Goal: Task Accomplishment & Management: Complete application form

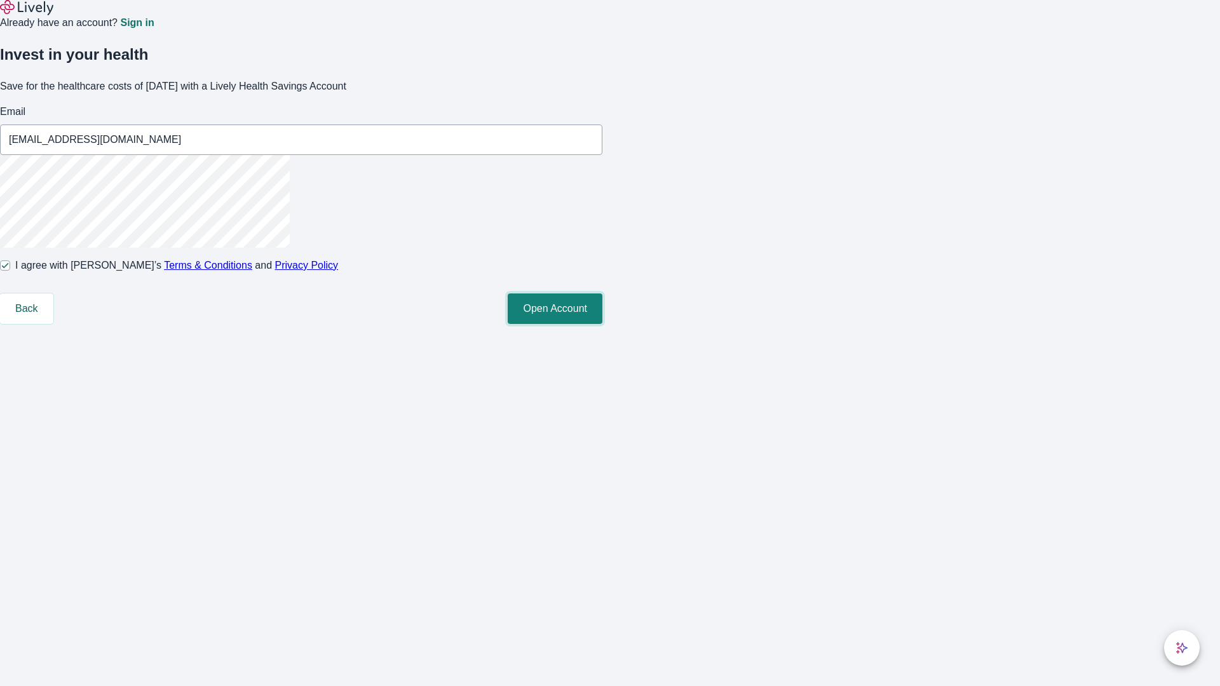
click at [602, 324] on button "Open Account" at bounding box center [555, 309] width 95 height 31
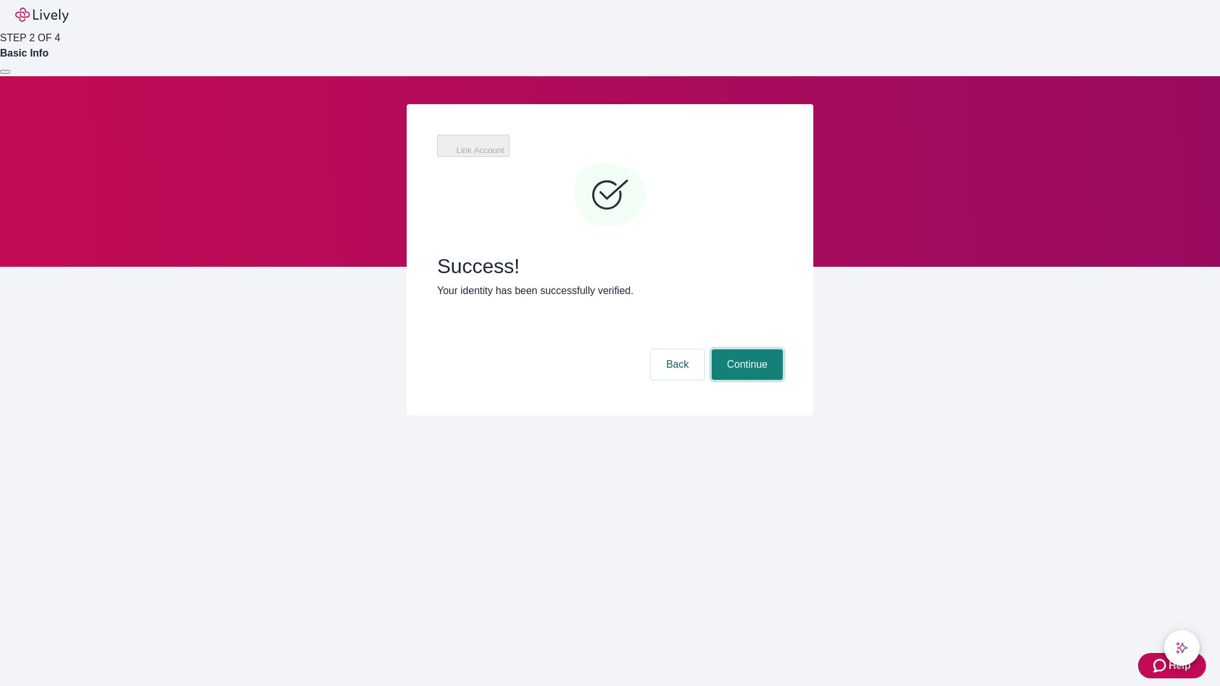
click at [745, 350] on button "Continue" at bounding box center [747, 365] width 71 height 31
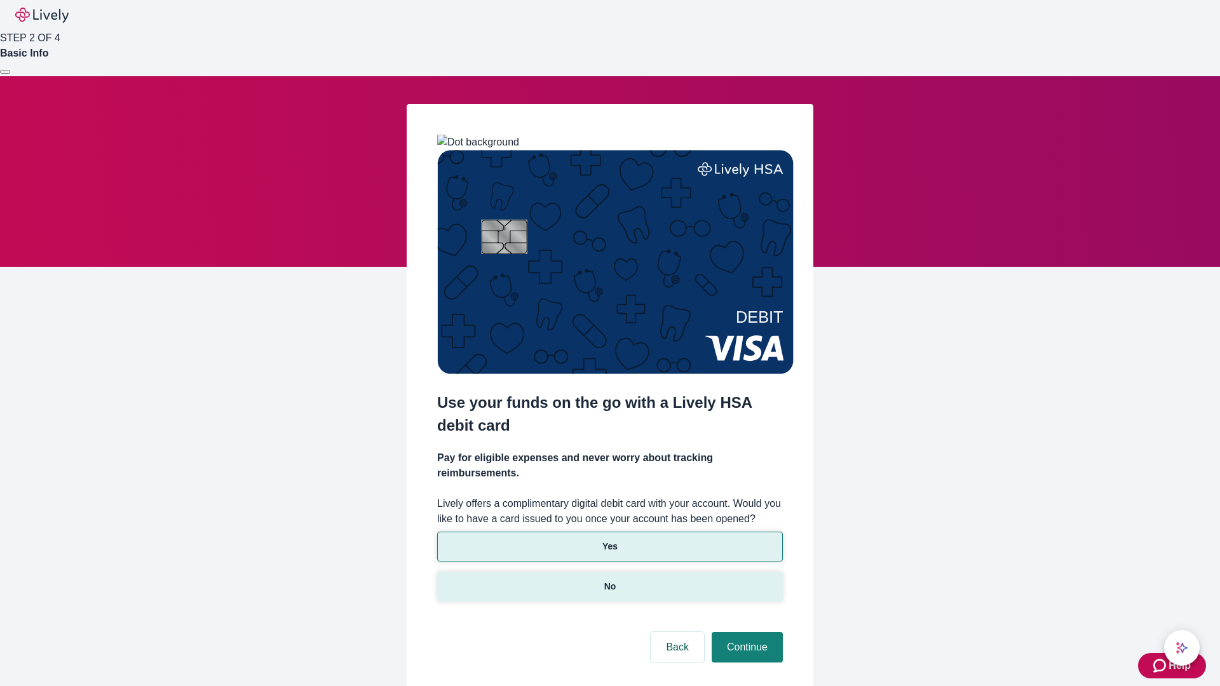
click at [609, 580] on p "No" at bounding box center [610, 586] width 12 height 13
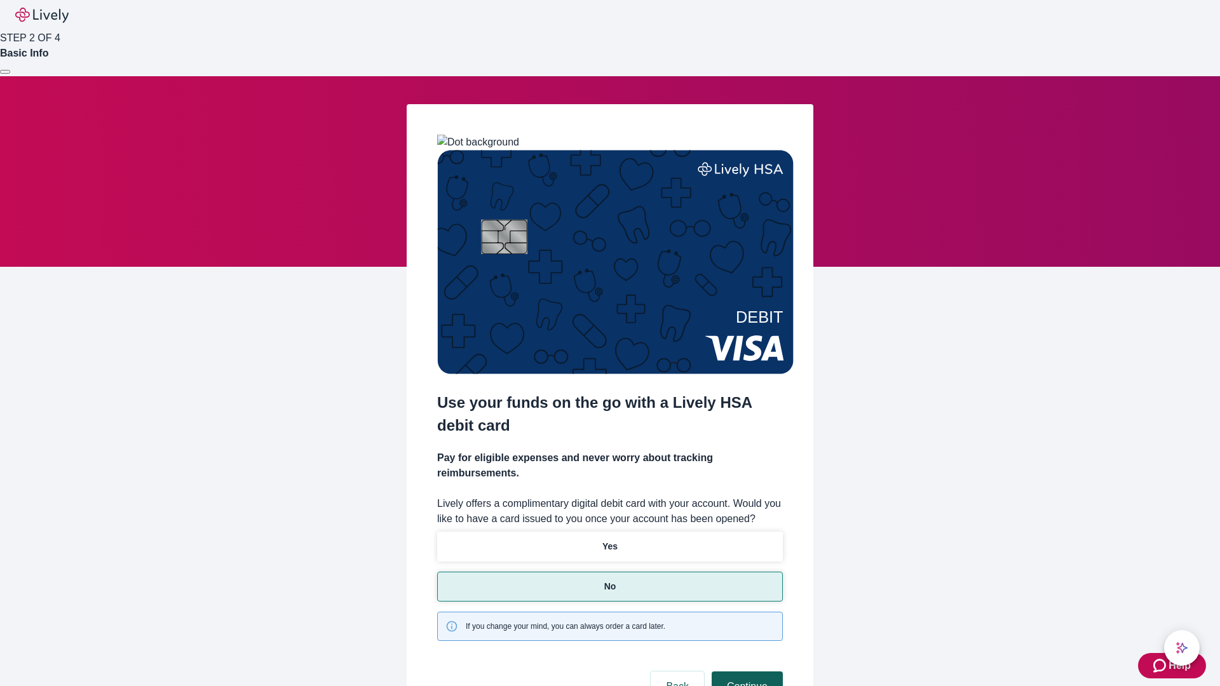
click at [745, 672] on button "Continue" at bounding box center [747, 687] width 71 height 31
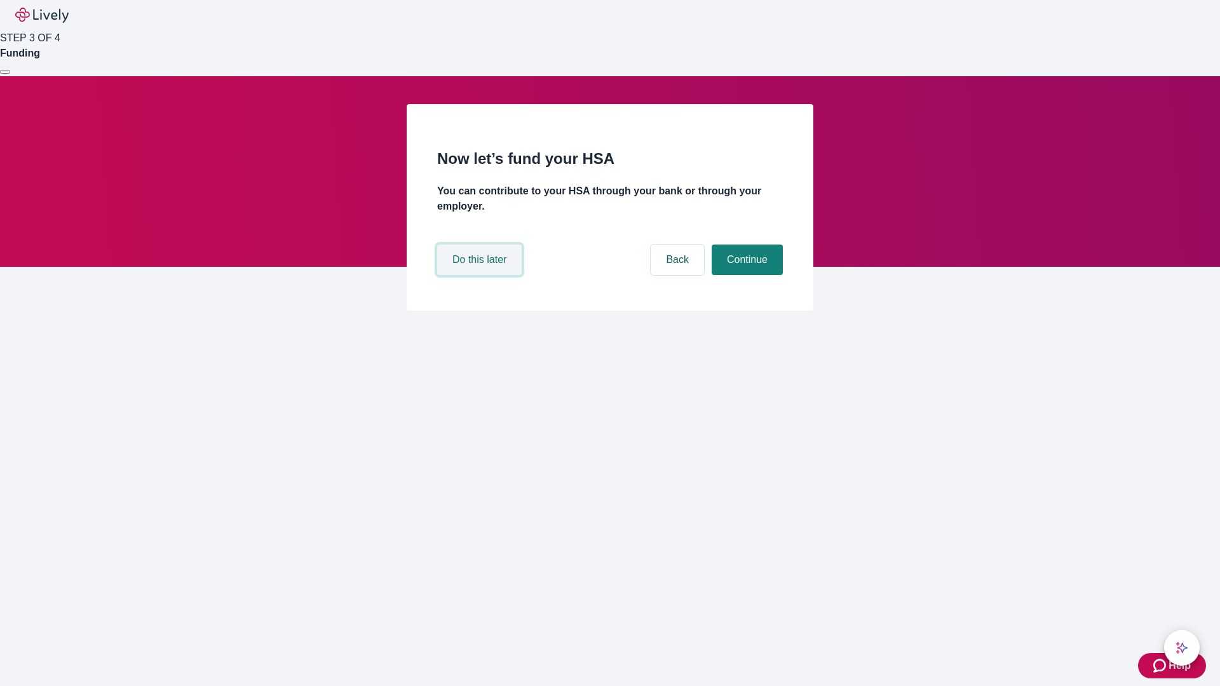
click at [481, 275] on button "Do this later" at bounding box center [479, 260] width 85 height 31
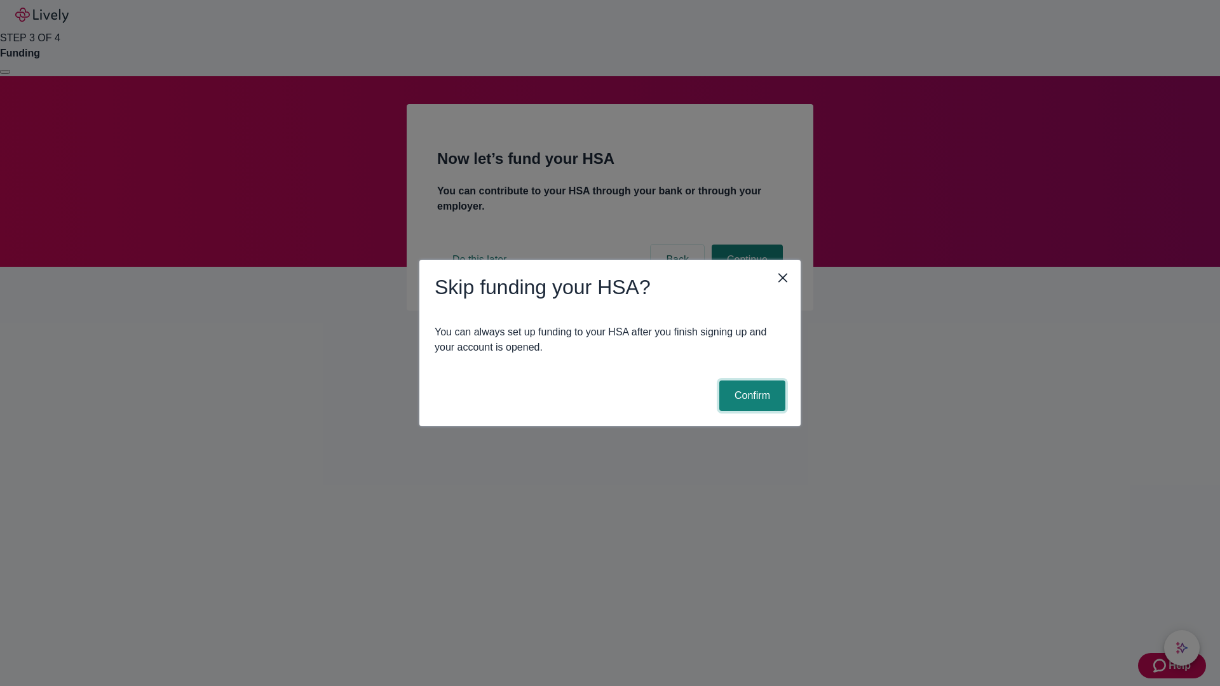
click at [751, 396] on button "Confirm" at bounding box center [752, 396] width 66 height 31
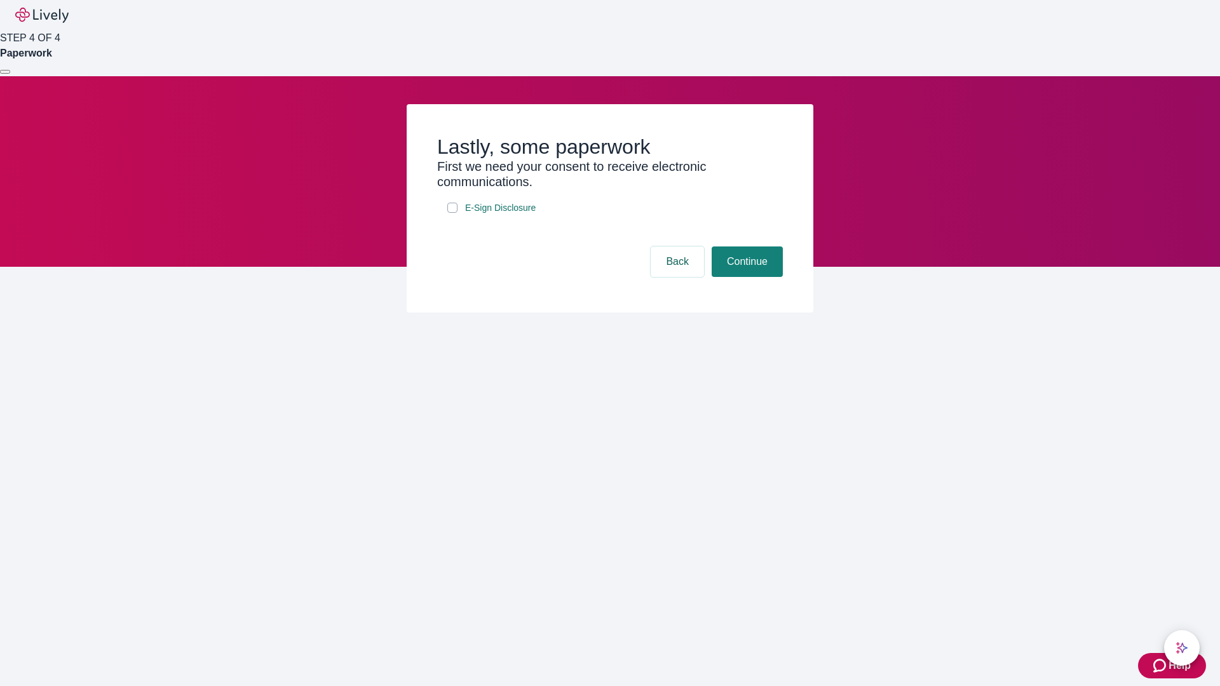
click at [453, 213] on input "E-Sign Disclosure" at bounding box center [452, 208] width 10 height 10
checkbox input "true"
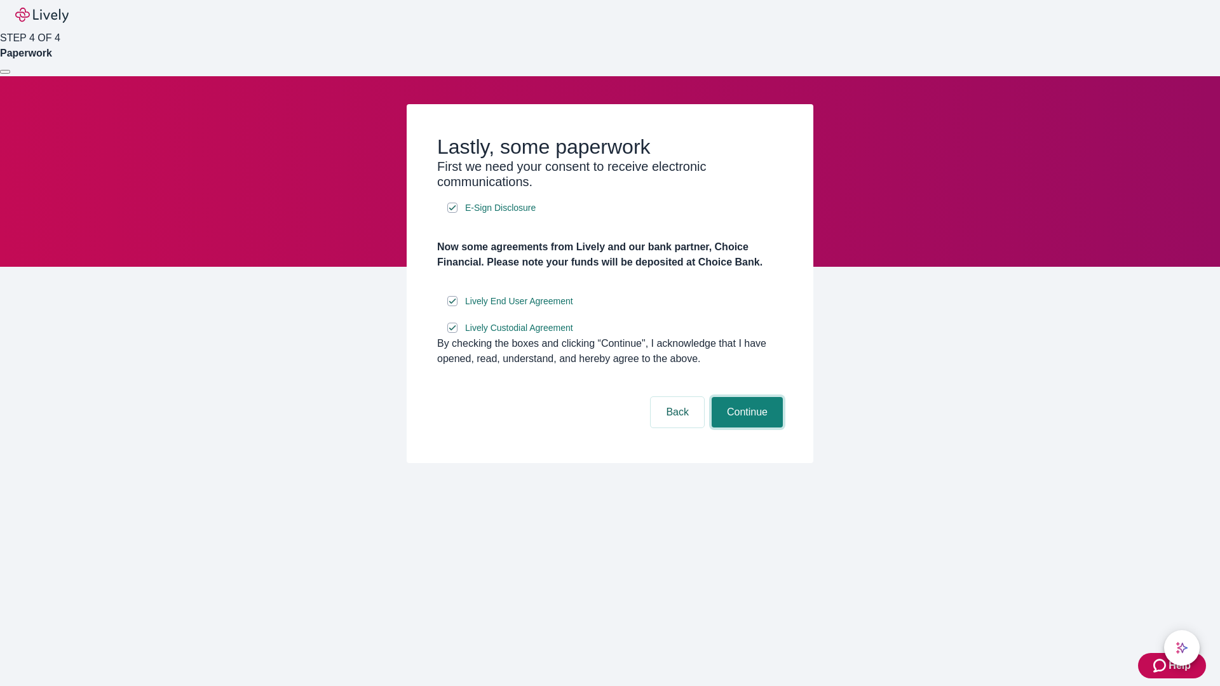
click at [745, 428] on button "Continue" at bounding box center [747, 412] width 71 height 31
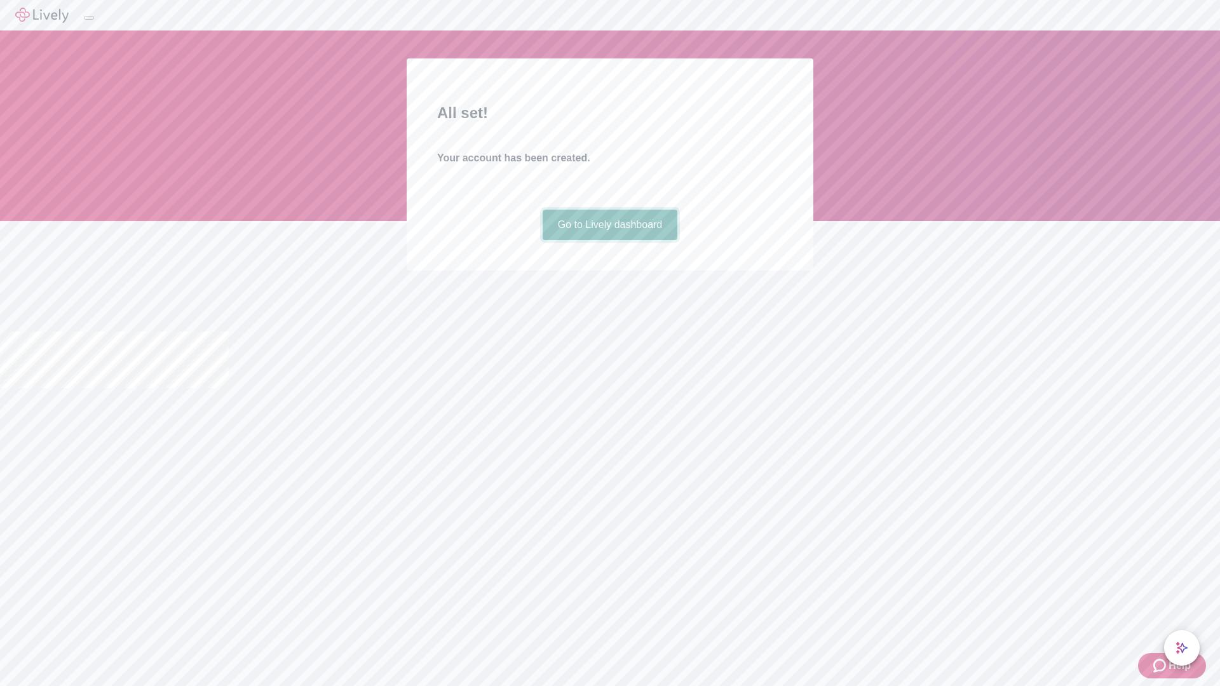
click at [609, 240] on link "Go to Lively dashboard" at bounding box center [610, 225] width 135 height 31
